Goal: Task Accomplishment & Management: Manage account settings

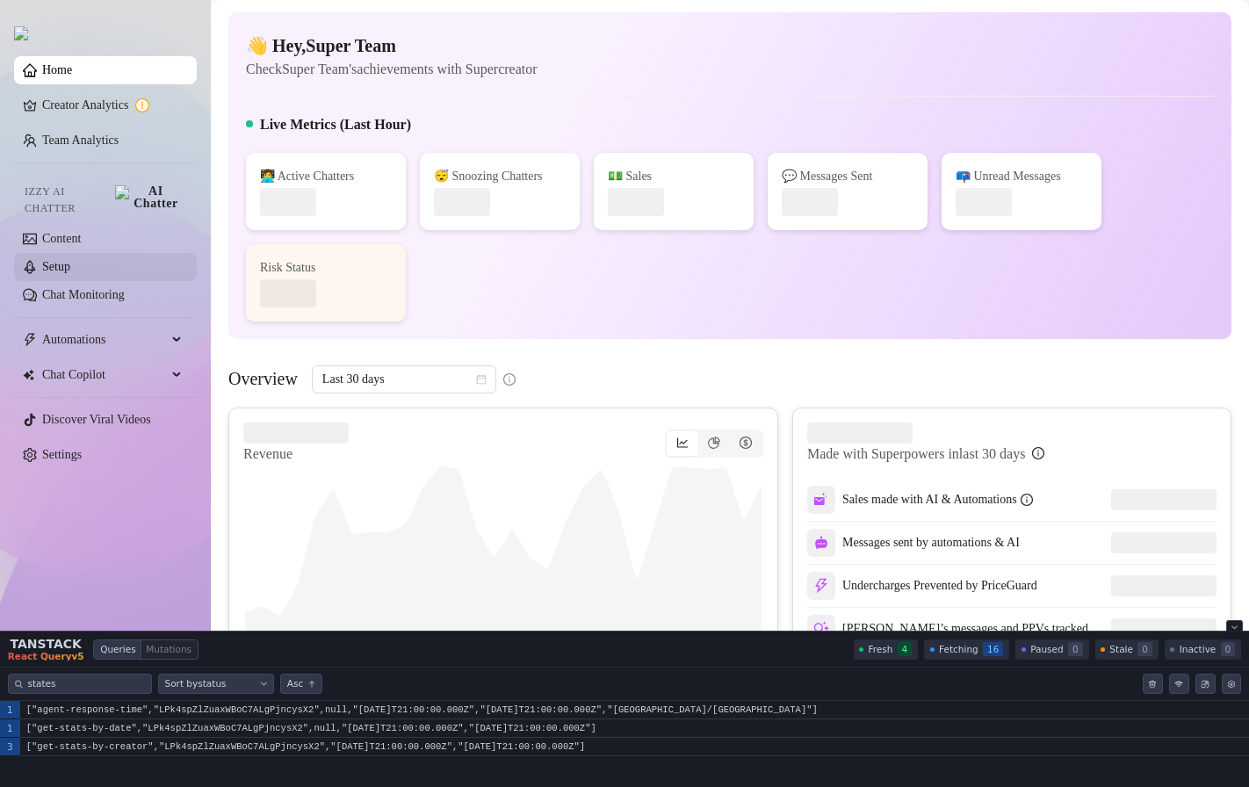
click at [70, 260] on link "Setup" at bounding box center [56, 266] width 28 height 13
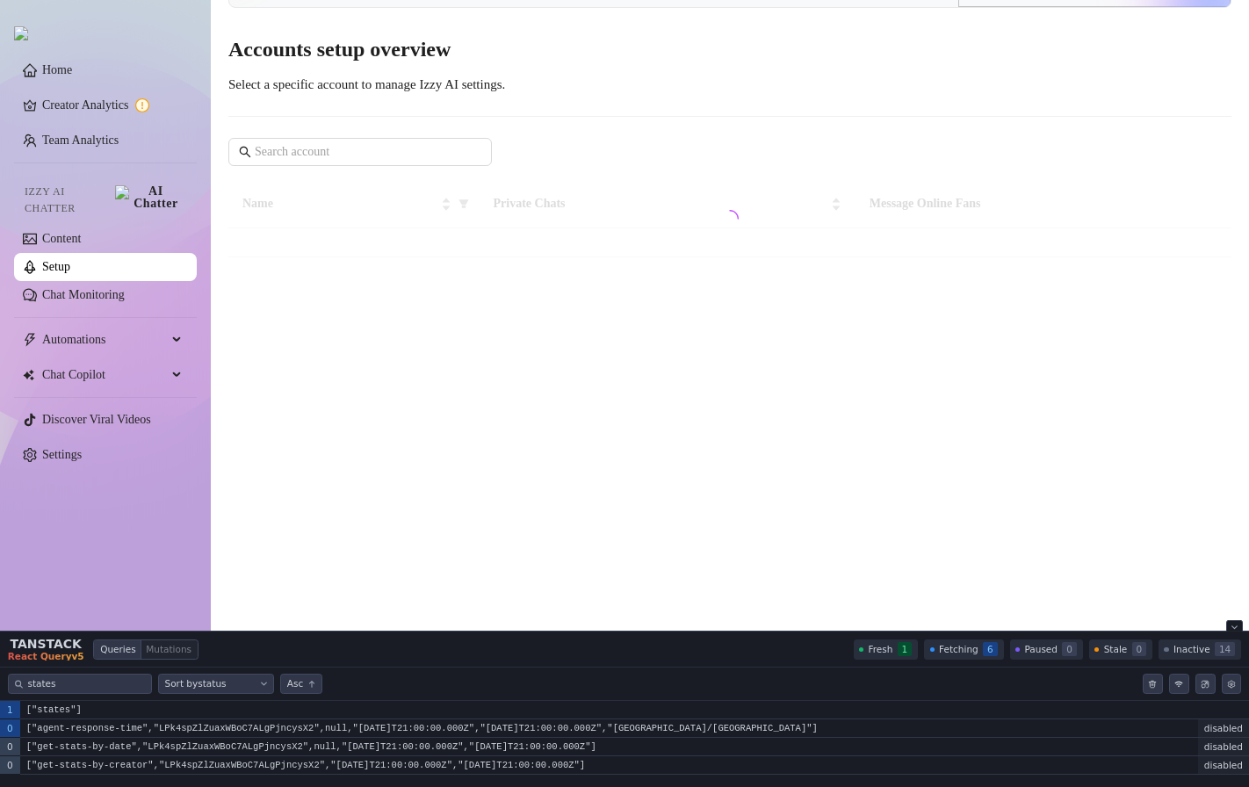
scroll to position [169, 0]
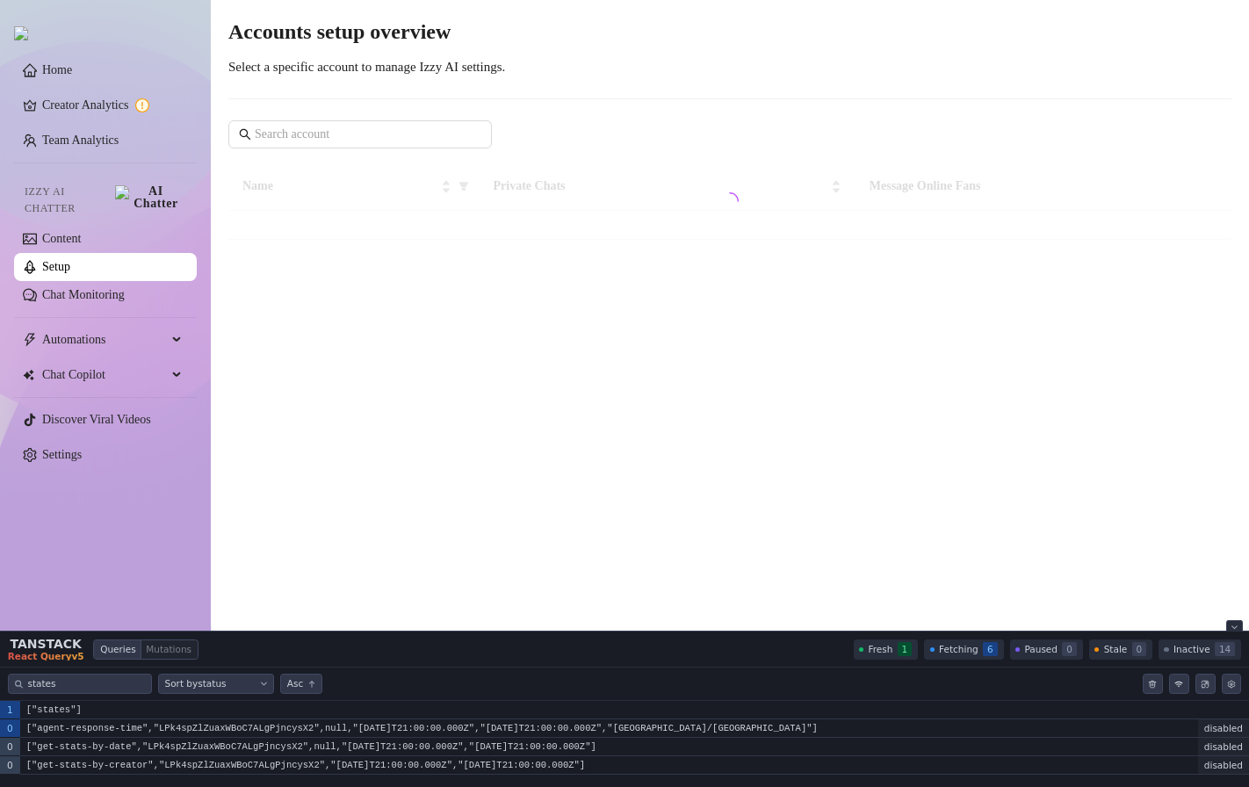
click at [1231, 627] on icon "Close tanstack query devtools" at bounding box center [1234, 626] width 6 height 6
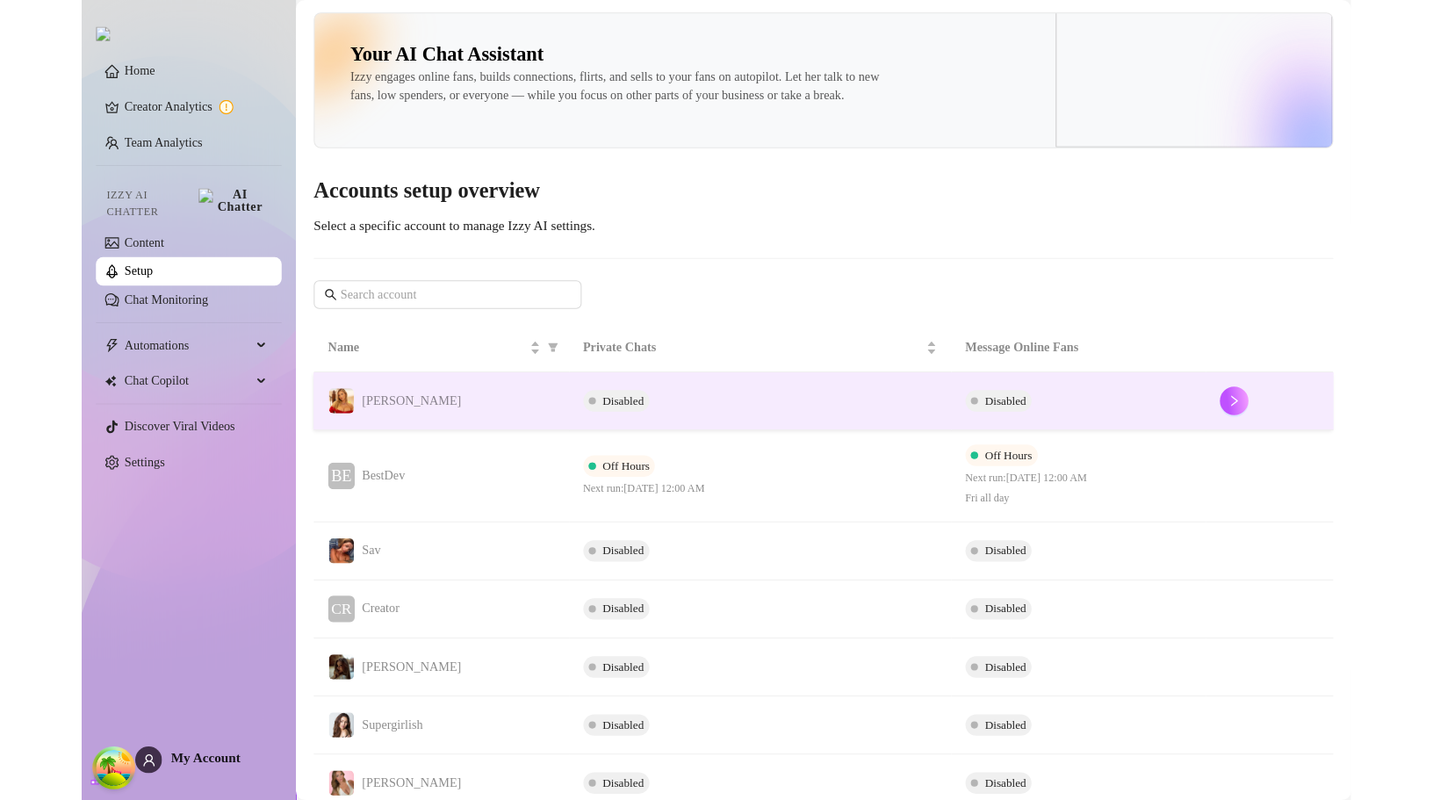
scroll to position [0, 0]
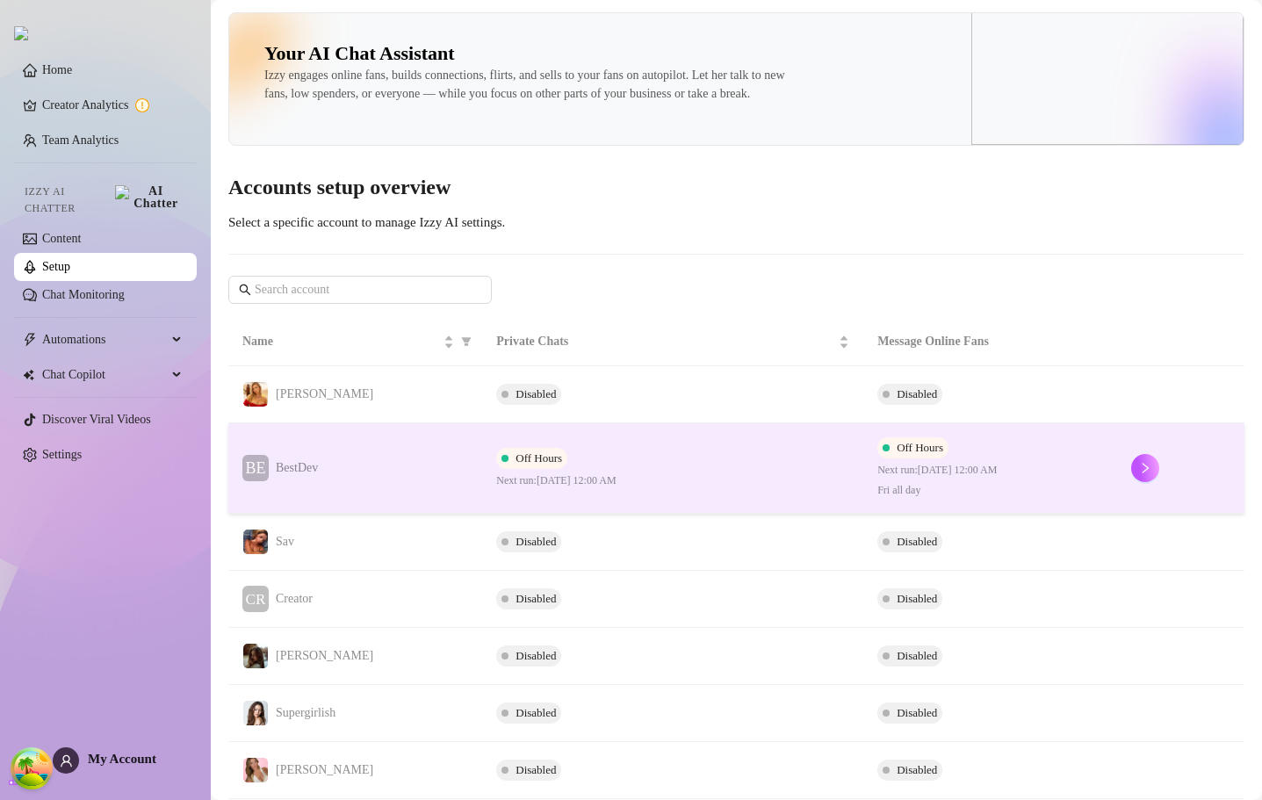
click at [410, 495] on td "BE BestDev" at bounding box center [355, 468] width 254 height 90
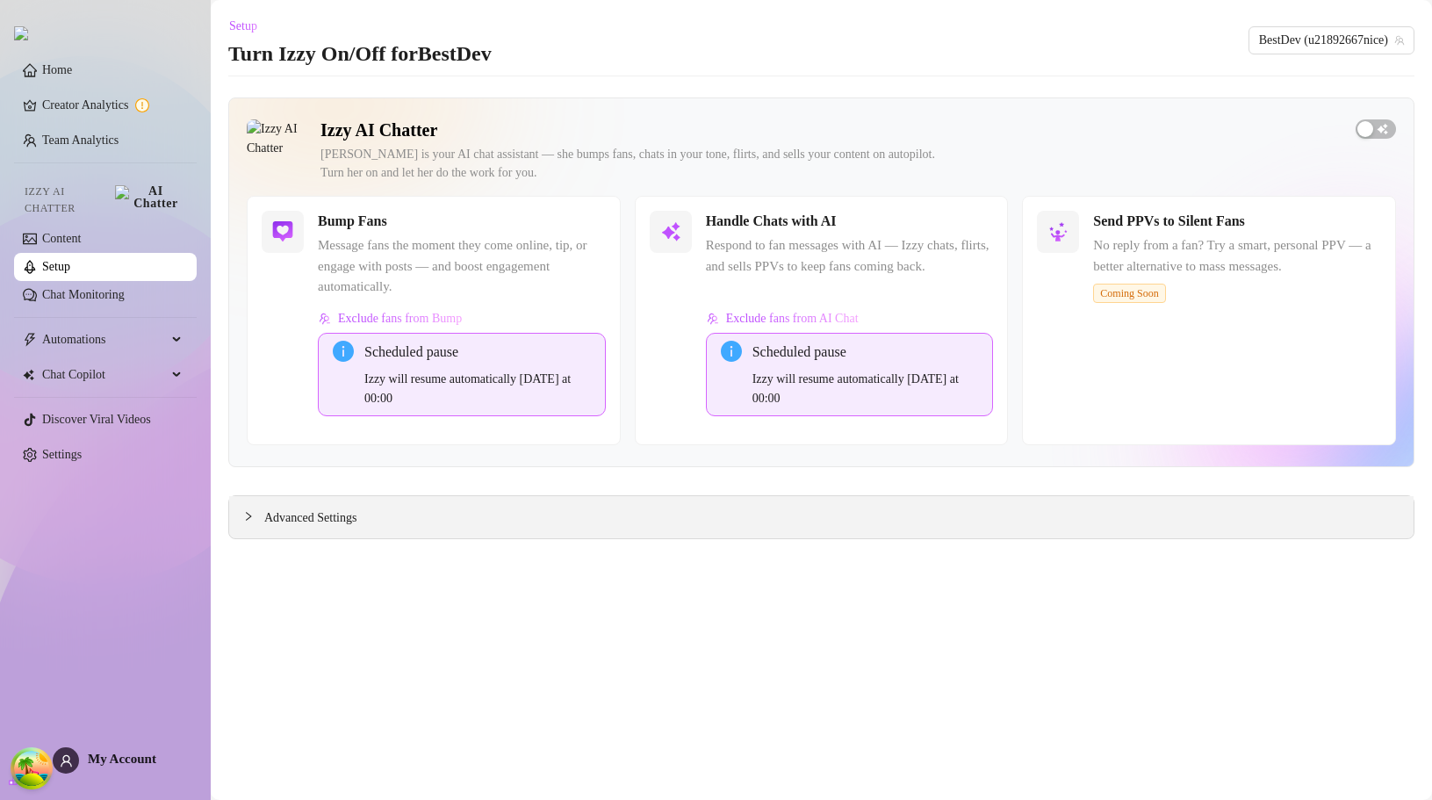
click at [282, 518] on span "Advanced Settings" at bounding box center [310, 517] width 92 height 19
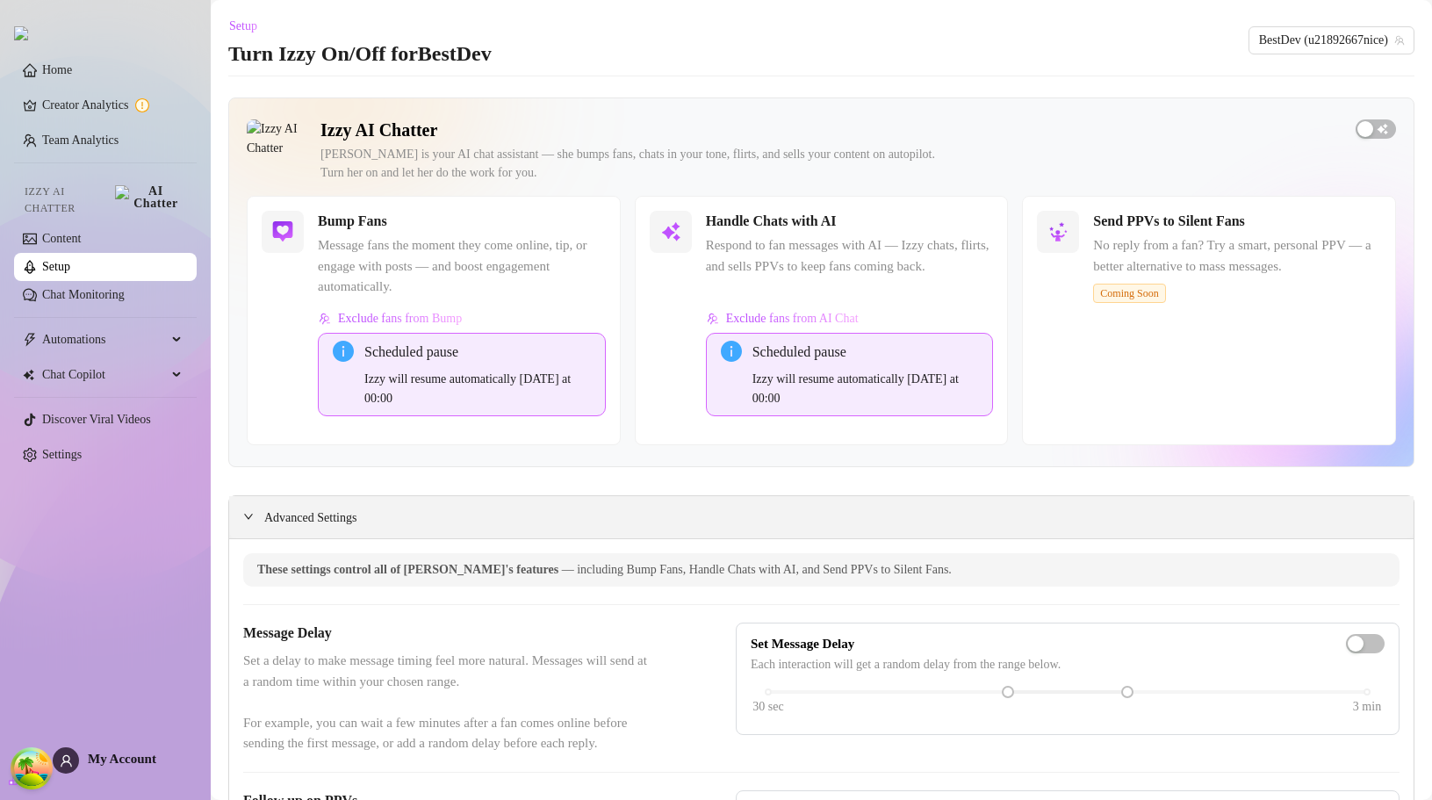
drag, startPoint x: 409, startPoint y: 493, endPoint x: 371, endPoint y: 509, distance: 41.3
click at [371, 509] on div "Advanced Settings" at bounding box center [821, 517] width 1185 height 42
click at [328, 517] on span "Advanced Settings" at bounding box center [310, 517] width 92 height 19
